Goal: Transaction & Acquisition: Purchase product/service

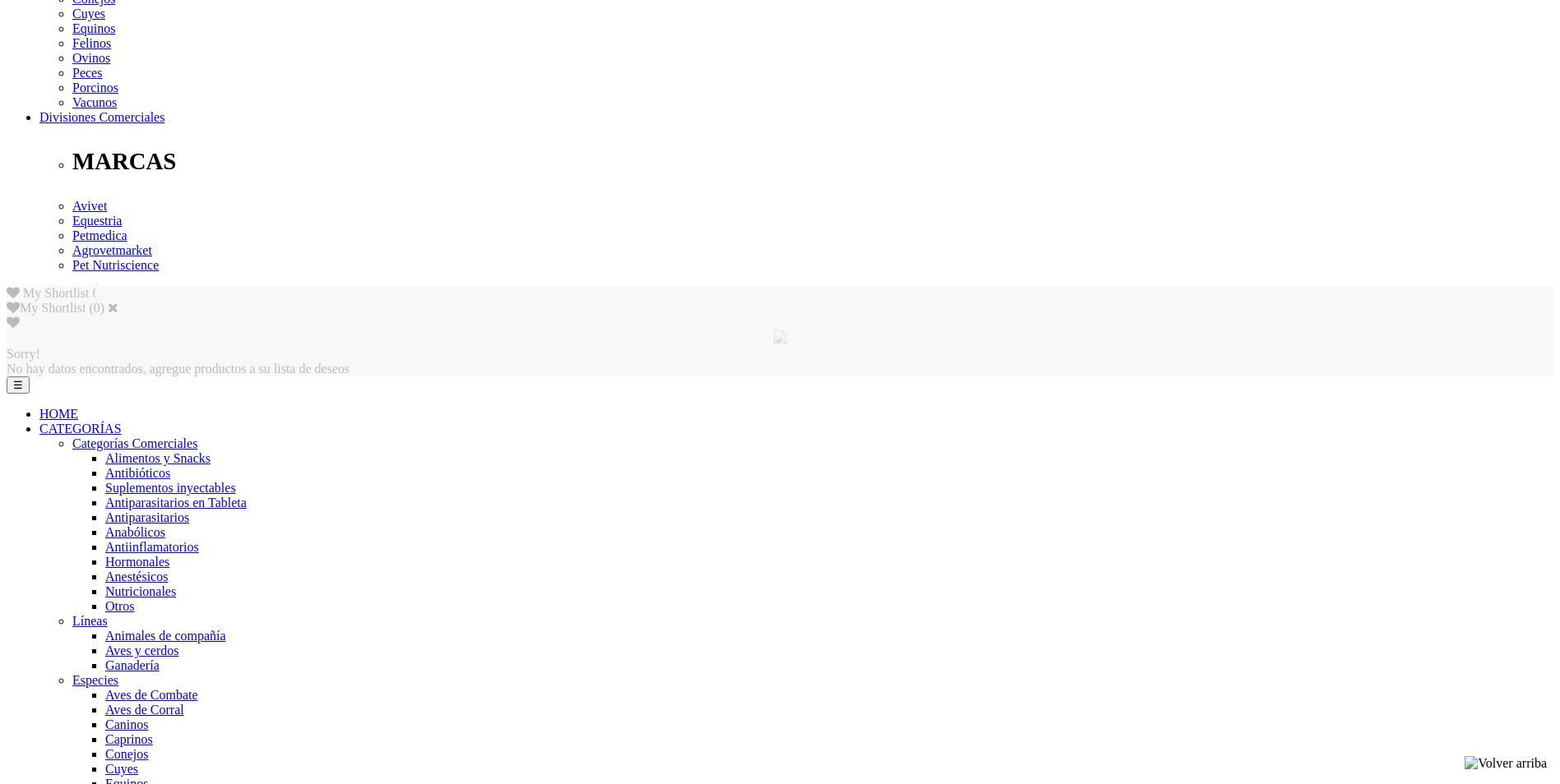
scroll to position [788, 0]
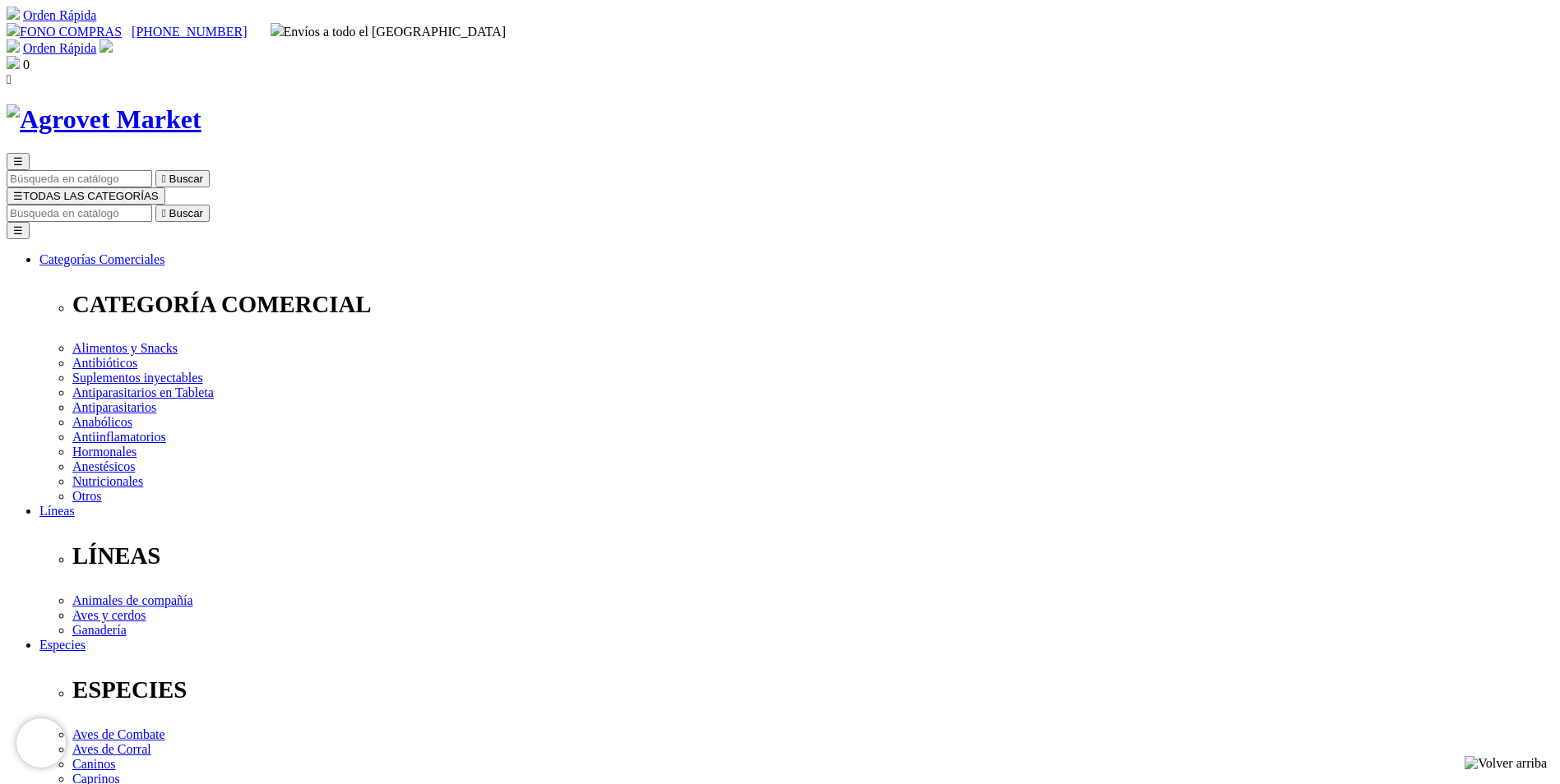
select select "44"
